Goal: Navigation & Orientation: Find specific page/section

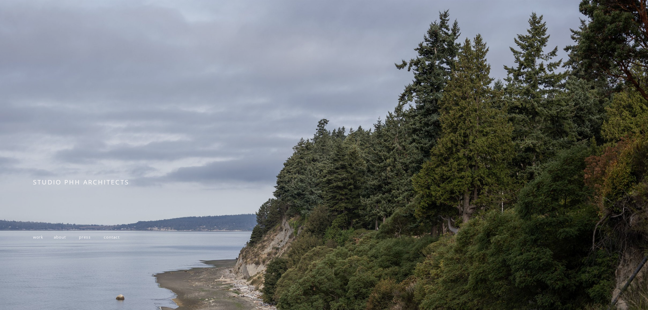
click at [37, 238] on span "work" at bounding box center [38, 236] width 10 height 5
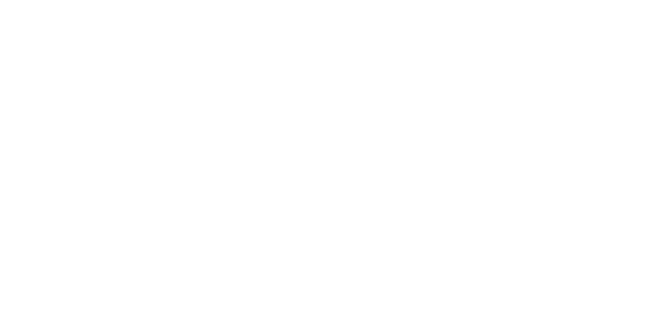
scroll to position [987, 0]
